Goal: Task Accomplishment & Management: Manage account settings

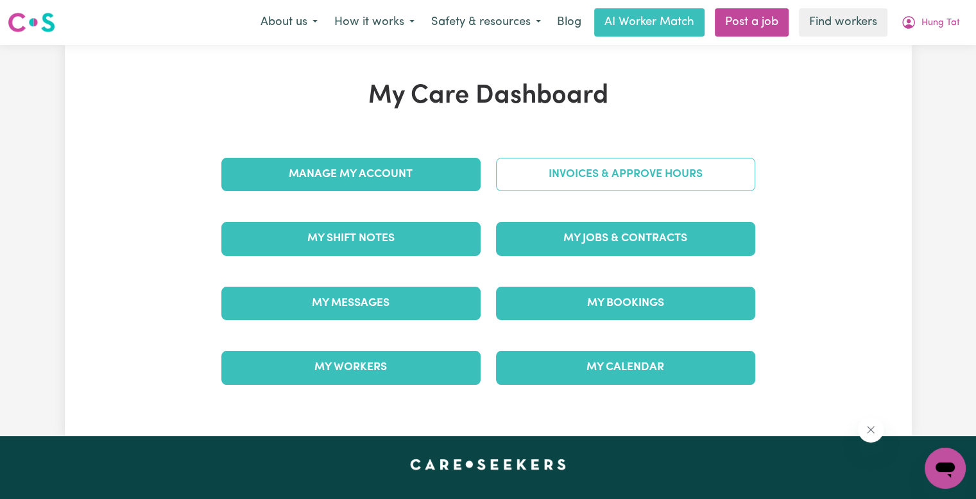
click at [584, 187] on link "Invoices & Approve Hours" at bounding box center [625, 174] width 259 height 33
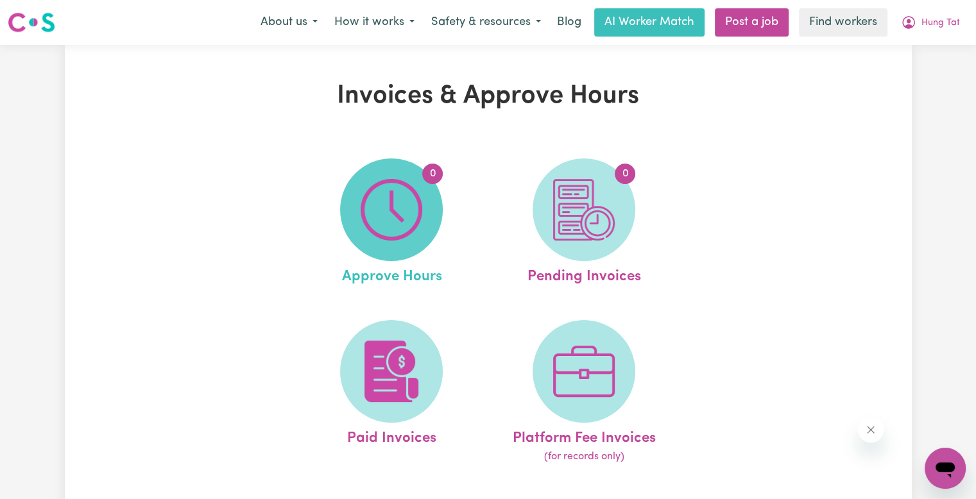
click at [374, 190] on img at bounding box center [392, 210] width 62 height 62
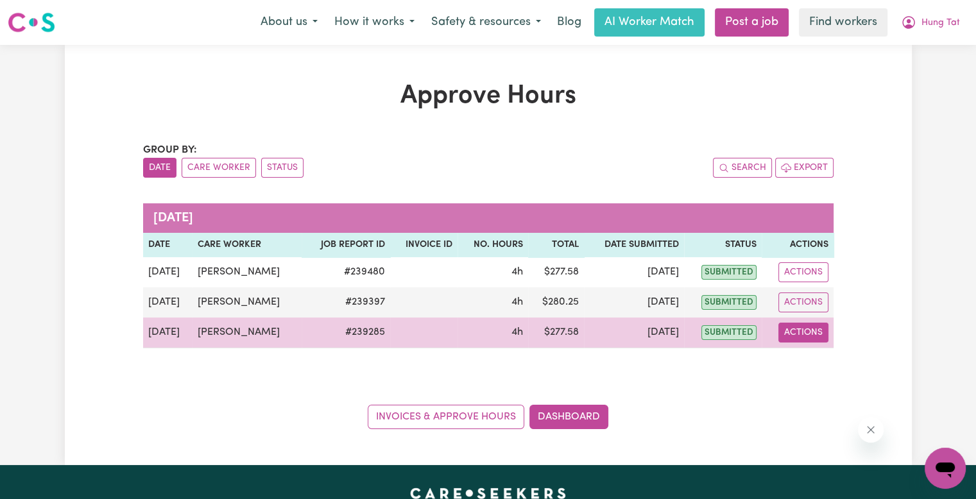
click at [813, 334] on button "Actions" at bounding box center [804, 333] width 50 height 20
click at [815, 365] on link "View Job Report" at bounding box center [836, 362] width 110 height 26
select select "pm"
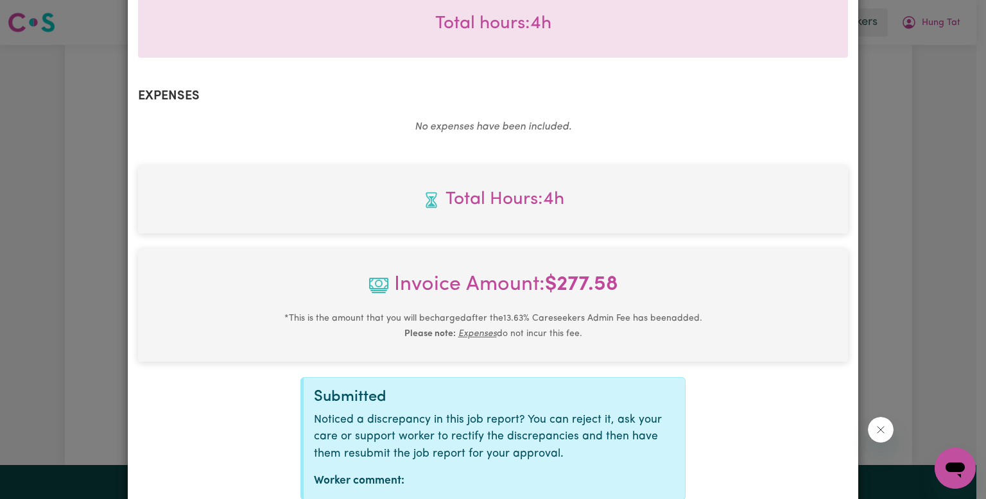
scroll to position [507, 0]
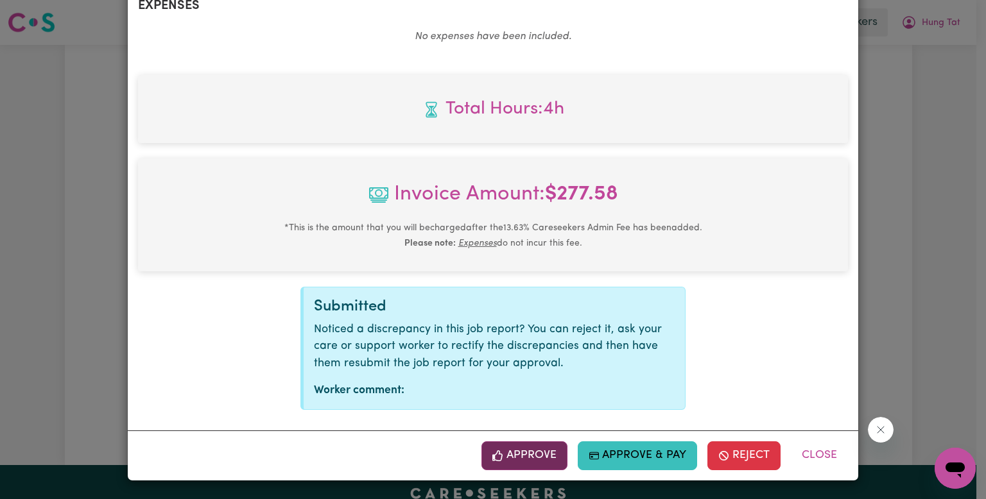
click at [542, 463] on button "Approve" at bounding box center [524, 456] width 86 height 28
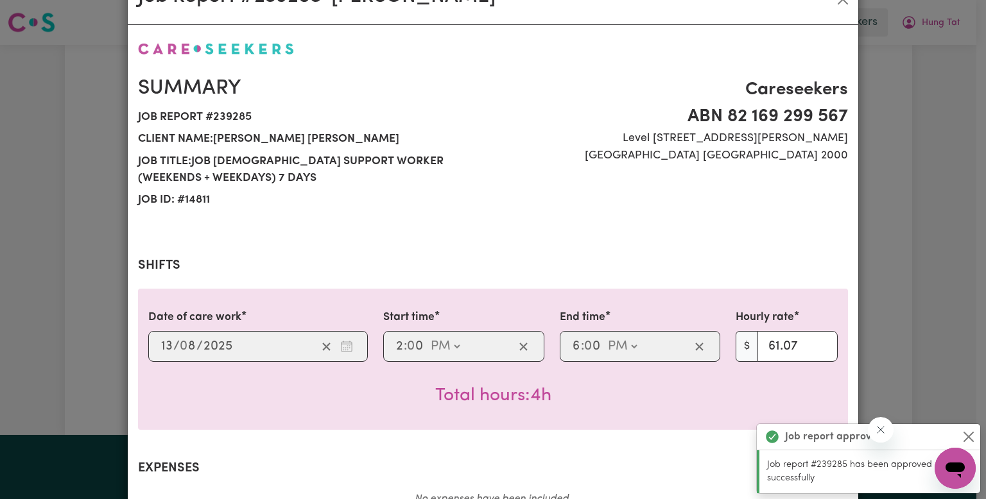
scroll to position [0, 0]
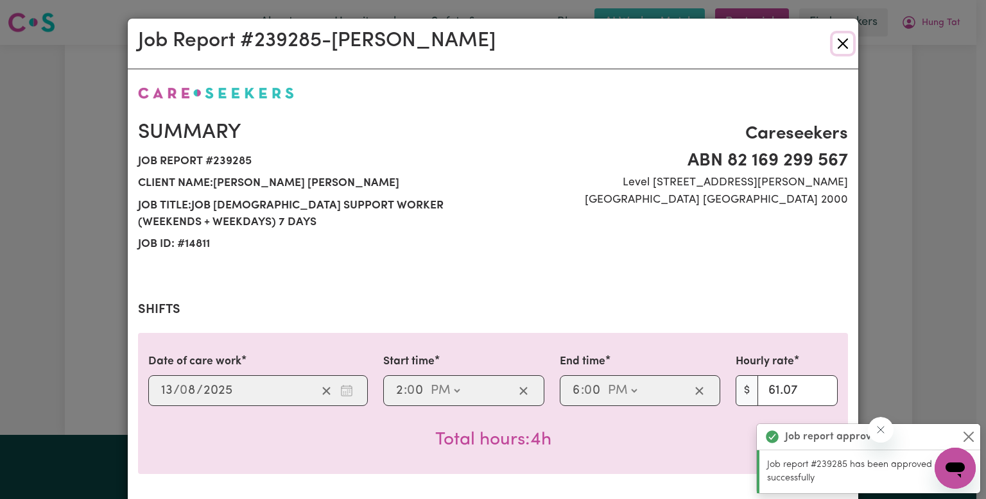
click at [842, 42] on button "Close" at bounding box center [843, 43] width 21 height 21
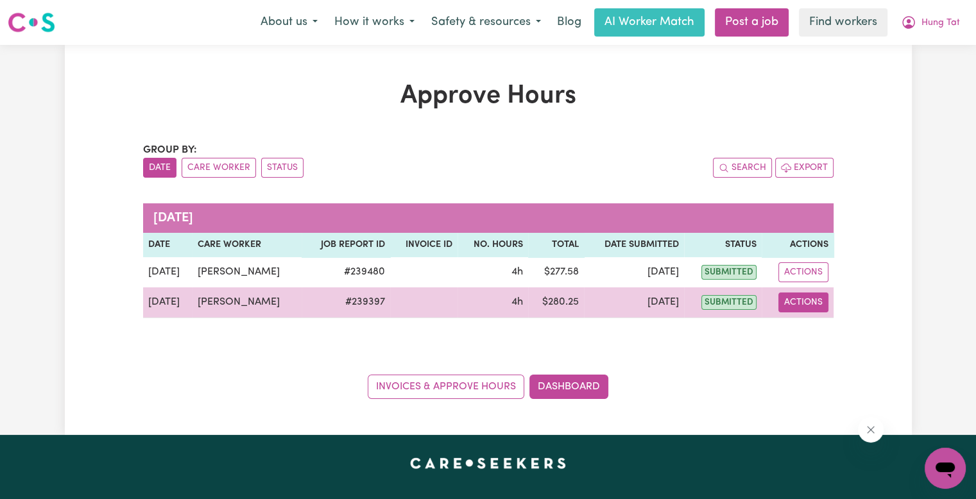
click at [792, 308] on button "Actions" at bounding box center [804, 303] width 50 height 20
click at [801, 331] on link "View Job Report" at bounding box center [836, 332] width 110 height 26
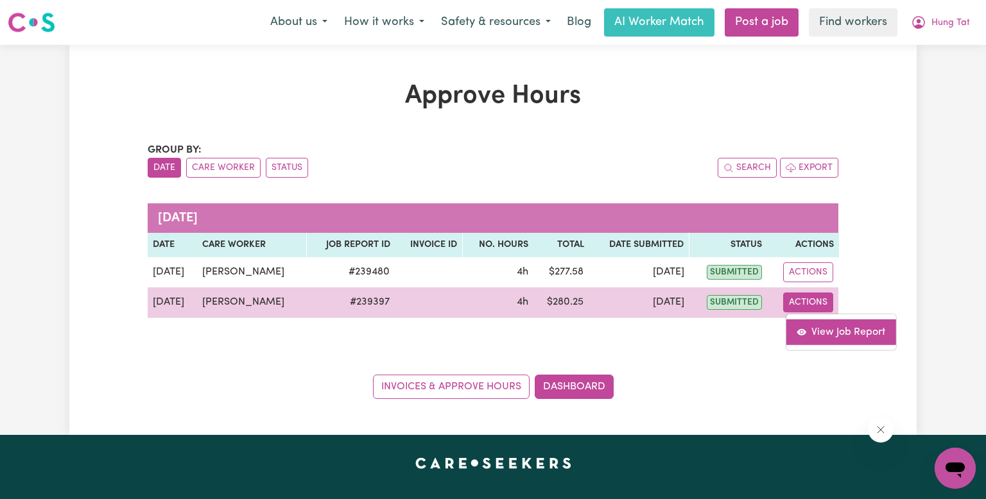
select select "pm"
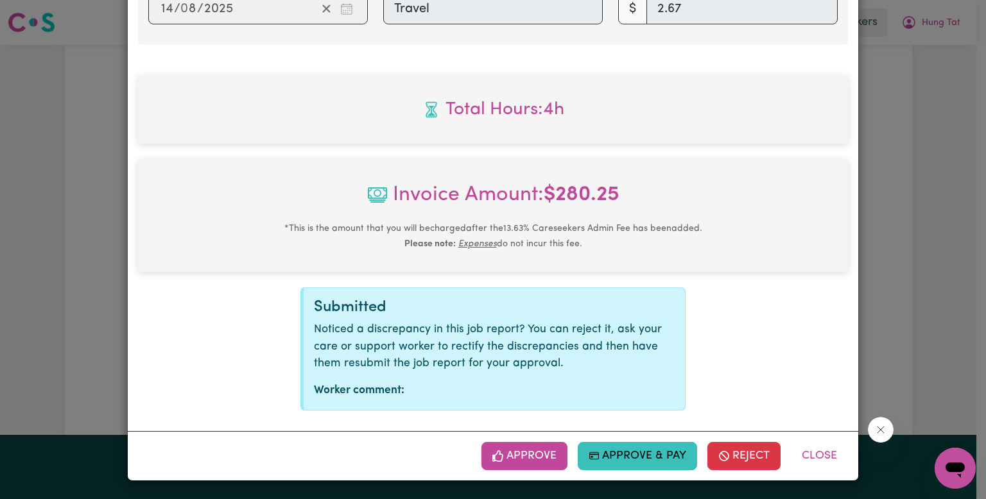
scroll to position [585, 0]
click at [495, 458] on icon "button" at bounding box center [498, 457] width 12 height 12
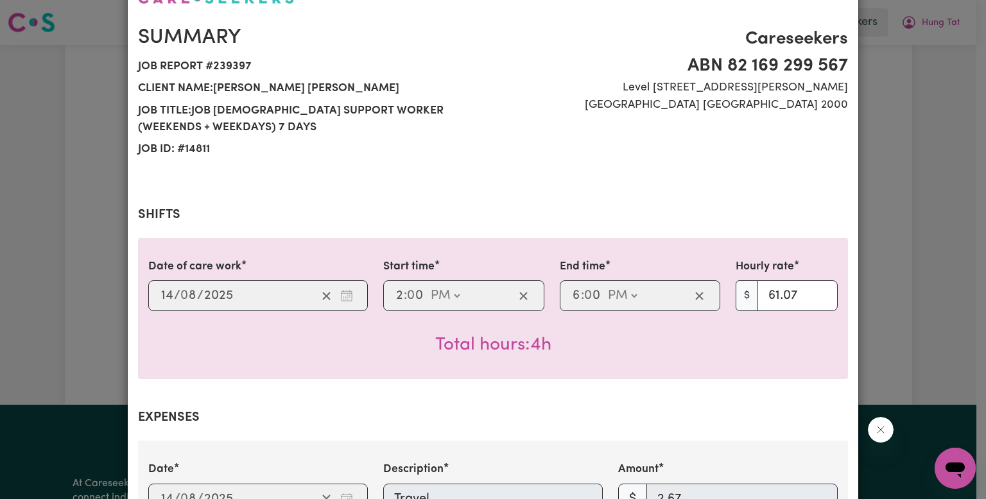
scroll to position [0, 0]
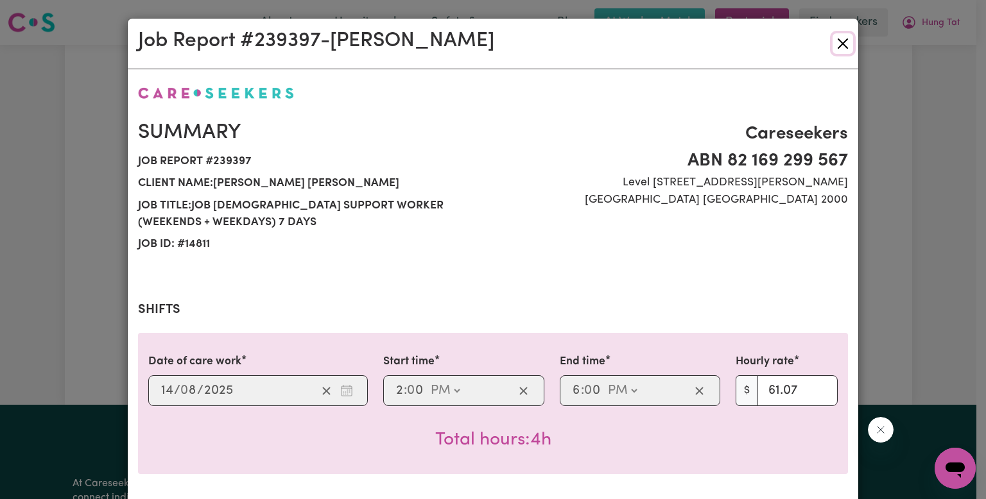
drag, startPoint x: 839, startPoint y: 45, endPoint x: 762, endPoint y: 75, distance: 82.7
click at [839, 45] on button "Close" at bounding box center [843, 43] width 21 height 21
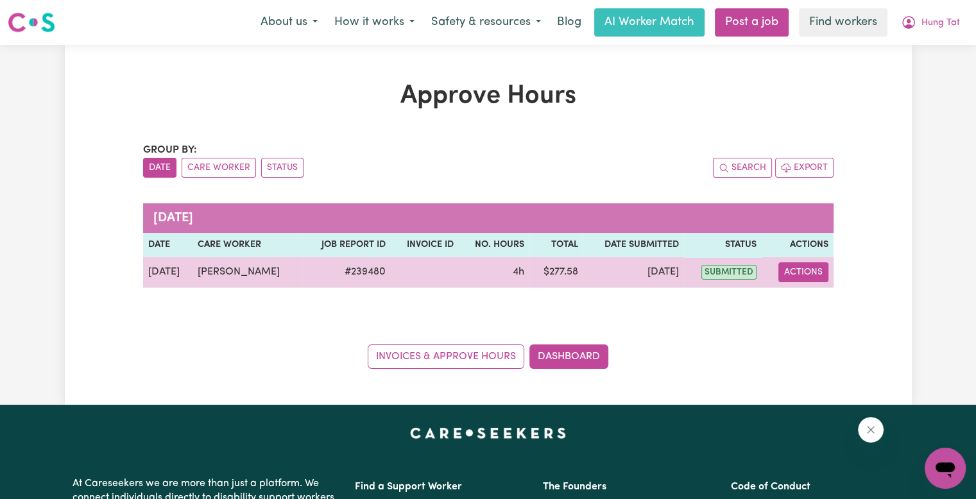
click at [801, 278] on button "Actions" at bounding box center [804, 273] width 50 height 20
click at [804, 306] on link "View Job Report" at bounding box center [836, 302] width 110 height 26
select select "pm"
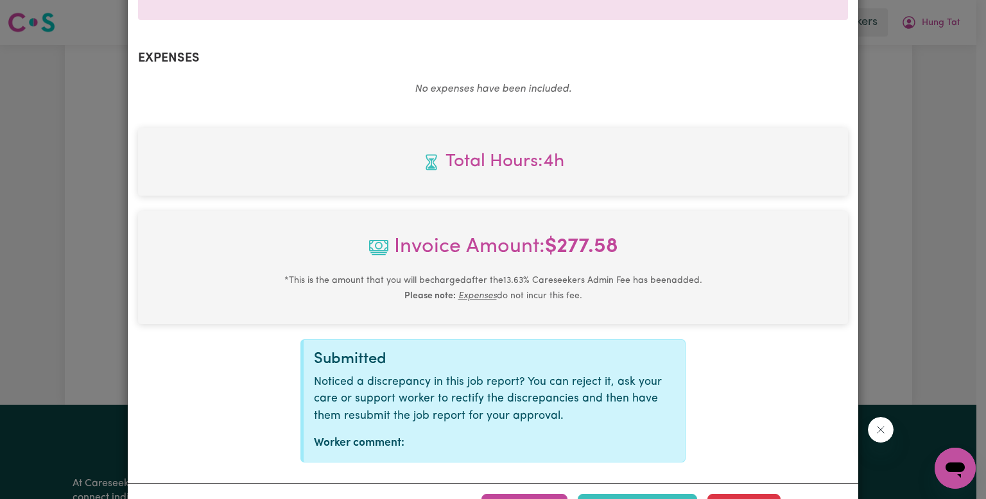
scroll to position [507, 0]
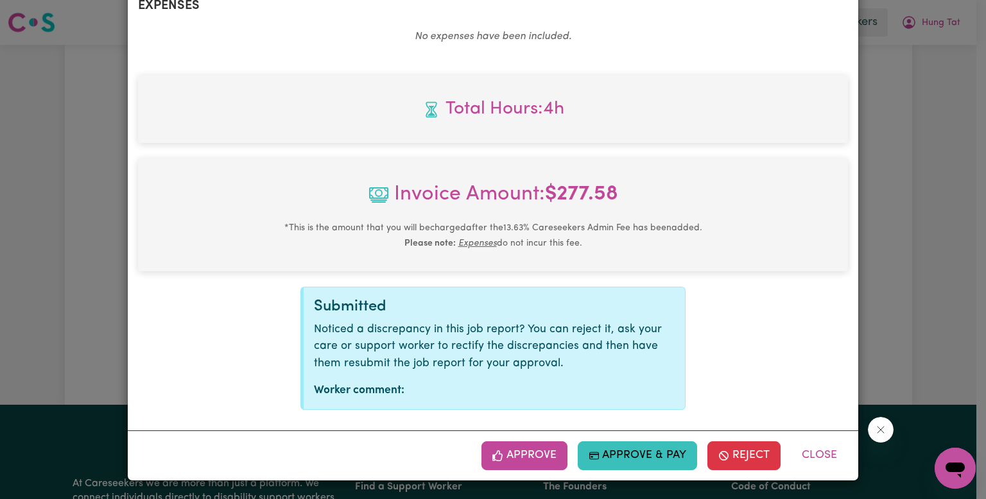
click at [516, 461] on button "Approve" at bounding box center [524, 456] width 86 height 28
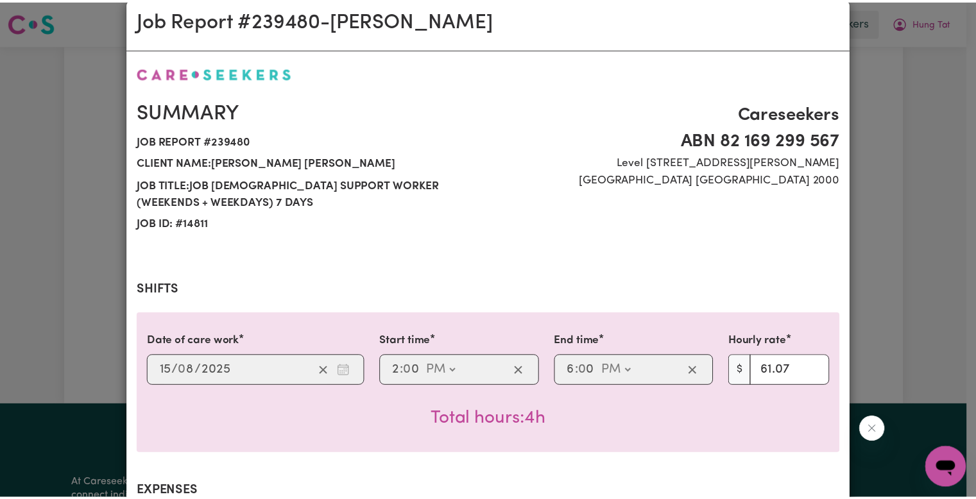
scroll to position [0, 0]
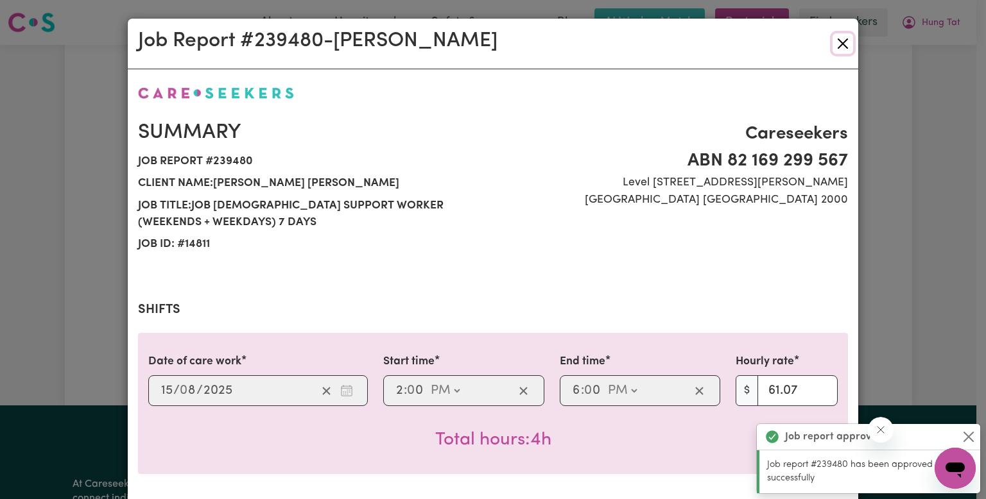
click at [833, 42] on button "Close" at bounding box center [843, 43] width 21 height 21
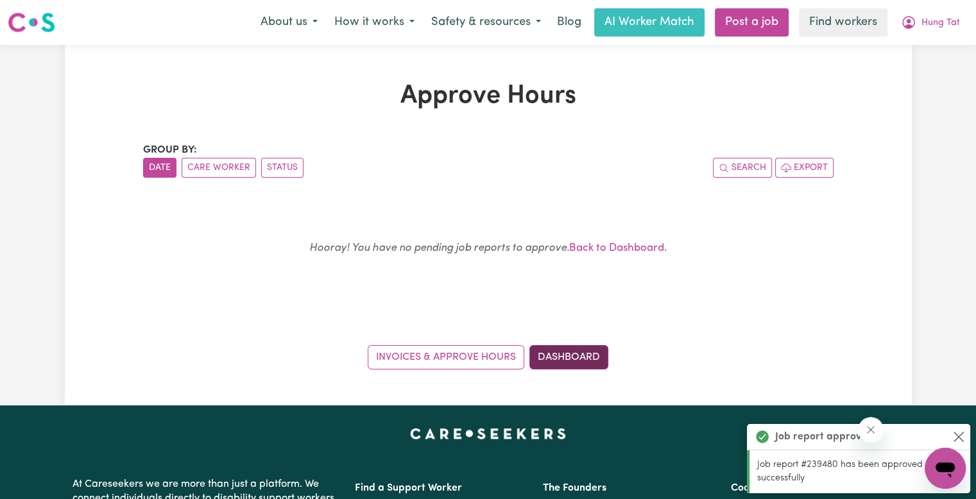
click at [573, 345] on link "Dashboard" at bounding box center [569, 357] width 79 height 24
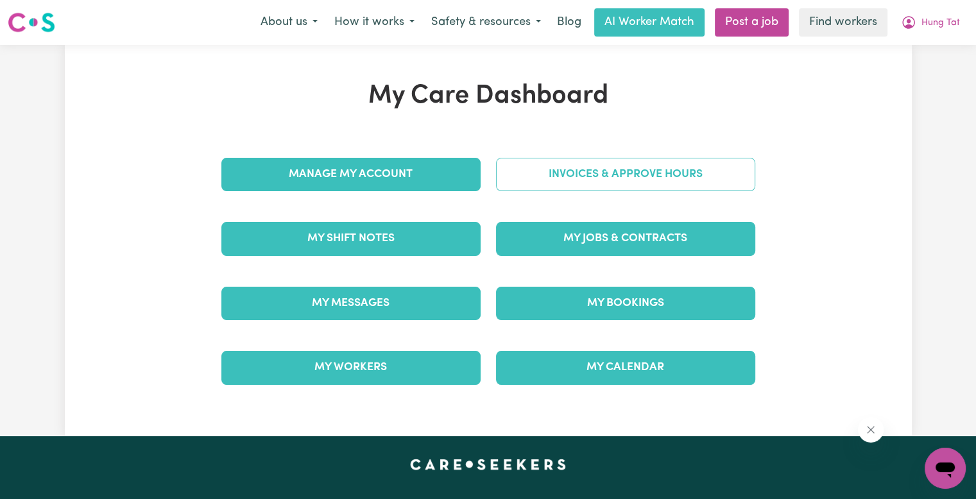
click at [573, 183] on link "Invoices & Approve Hours" at bounding box center [625, 174] width 259 height 33
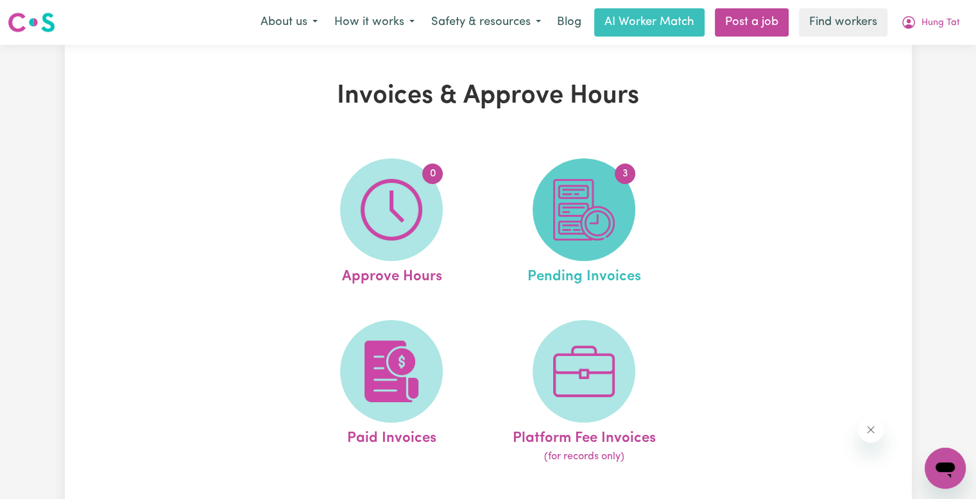
click at [557, 216] on img at bounding box center [584, 210] width 62 height 62
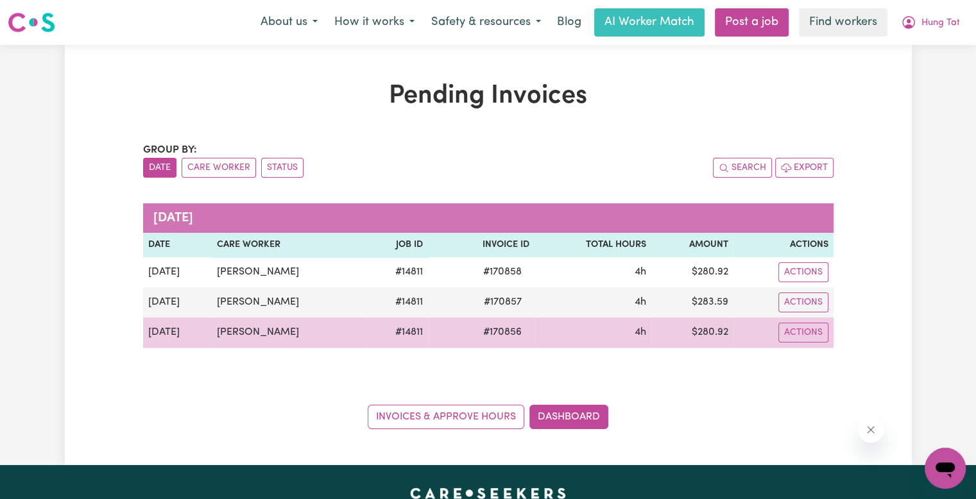
click at [488, 325] on span "# 170856" at bounding box center [503, 332] width 54 height 15
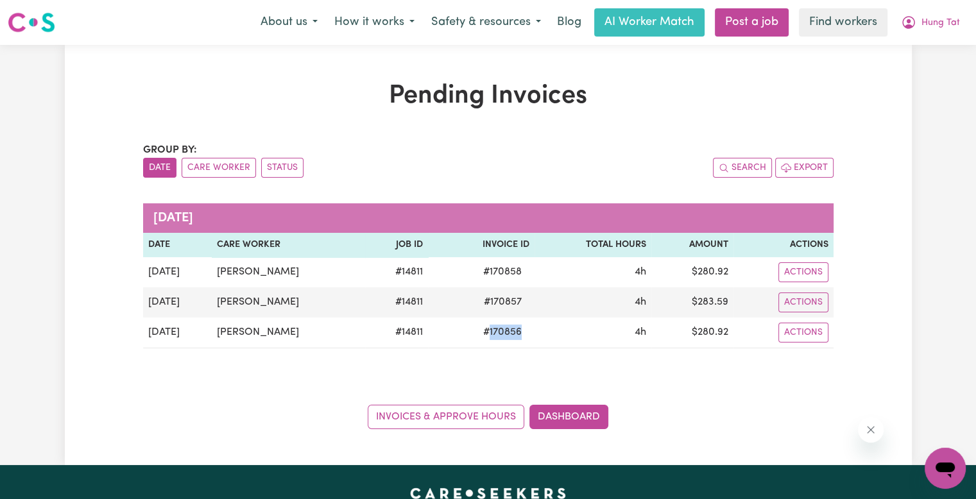
copy span "170856"
click at [924, 22] on span "Hung Tat" at bounding box center [941, 23] width 39 height 14
click at [896, 70] on link "Logout" at bounding box center [917, 74] width 101 height 24
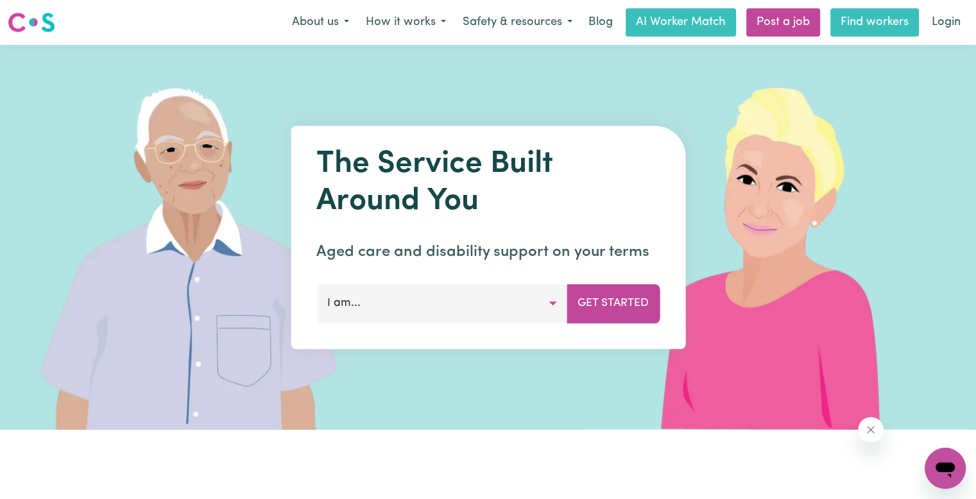
click at [917, 31] on link "Find workers" at bounding box center [875, 22] width 89 height 28
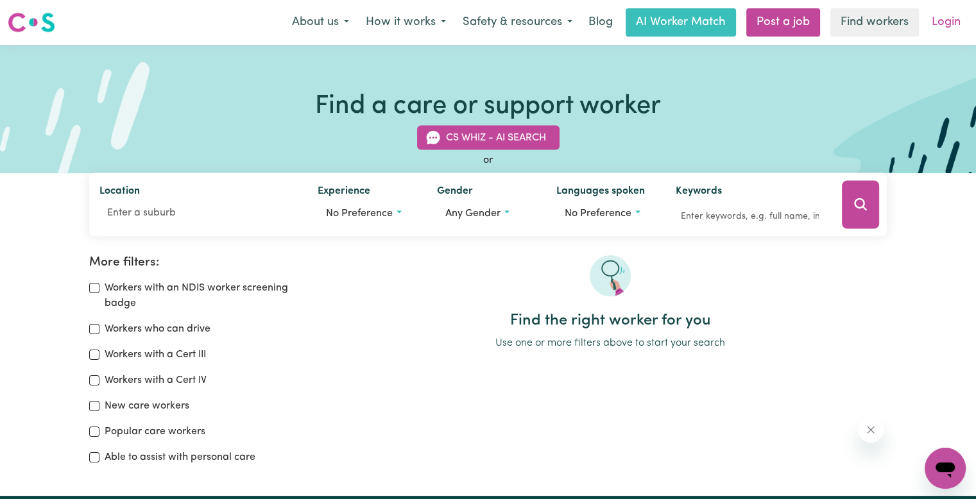
click at [937, 31] on link "Login" at bounding box center [946, 22] width 44 height 28
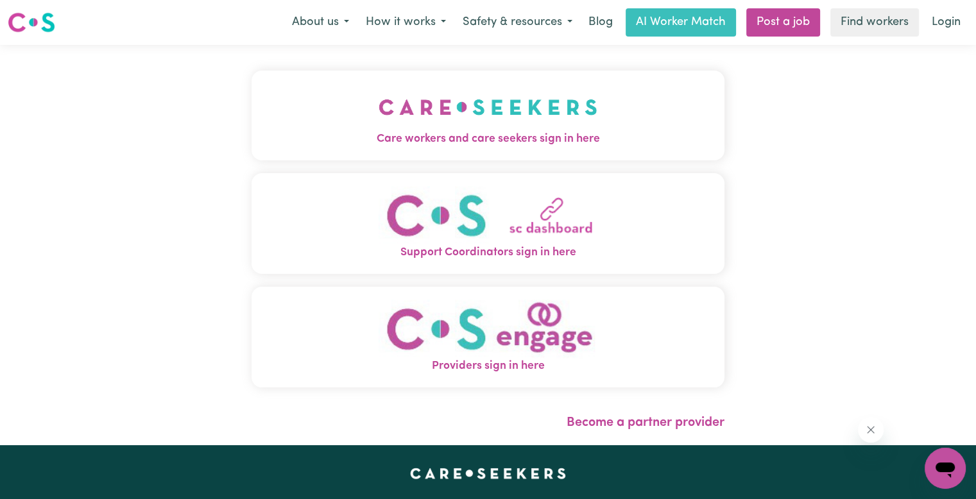
click at [403, 116] on img "Care workers and care seekers sign in here" at bounding box center [488, 107] width 219 height 48
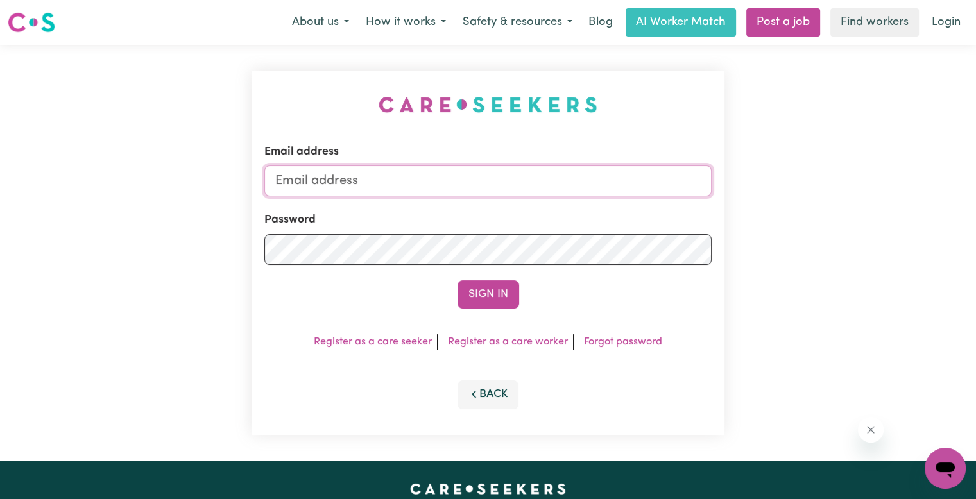
drag, startPoint x: 434, startPoint y: 189, endPoint x: 421, endPoint y: 186, distance: 13.2
click at [433, 188] on input "Email address" at bounding box center [487, 181] width 447 height 31
drag, startPoint x: 344, startPoint y: 177, endPoint x: 747, endPoint y: 182, distance: 402.5
click at [747, 182] on div "Email address [EMAIL_ADDRESS][DOMAIN_NAME] Password Sign In Register as a care …" at bounding box center [488, 253] width 976 height 416
paste input "jasonandrewparker"
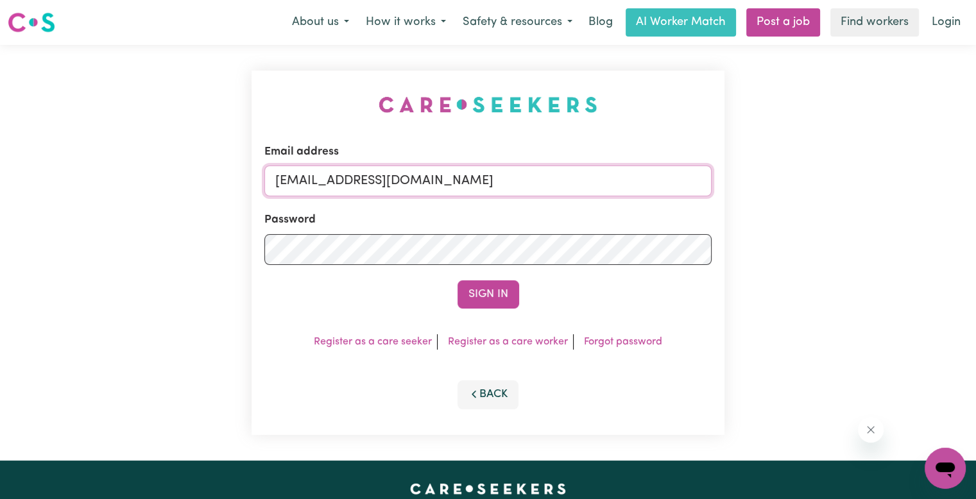
type input "[EMAIL_ADDRESS][DOMAIN_NAME]"
click at [458, 281] on button "Sign In" at bounding box center [489, 295] width 62 height 28
